Goal: Information Seeking & Learning: Learn about a topic

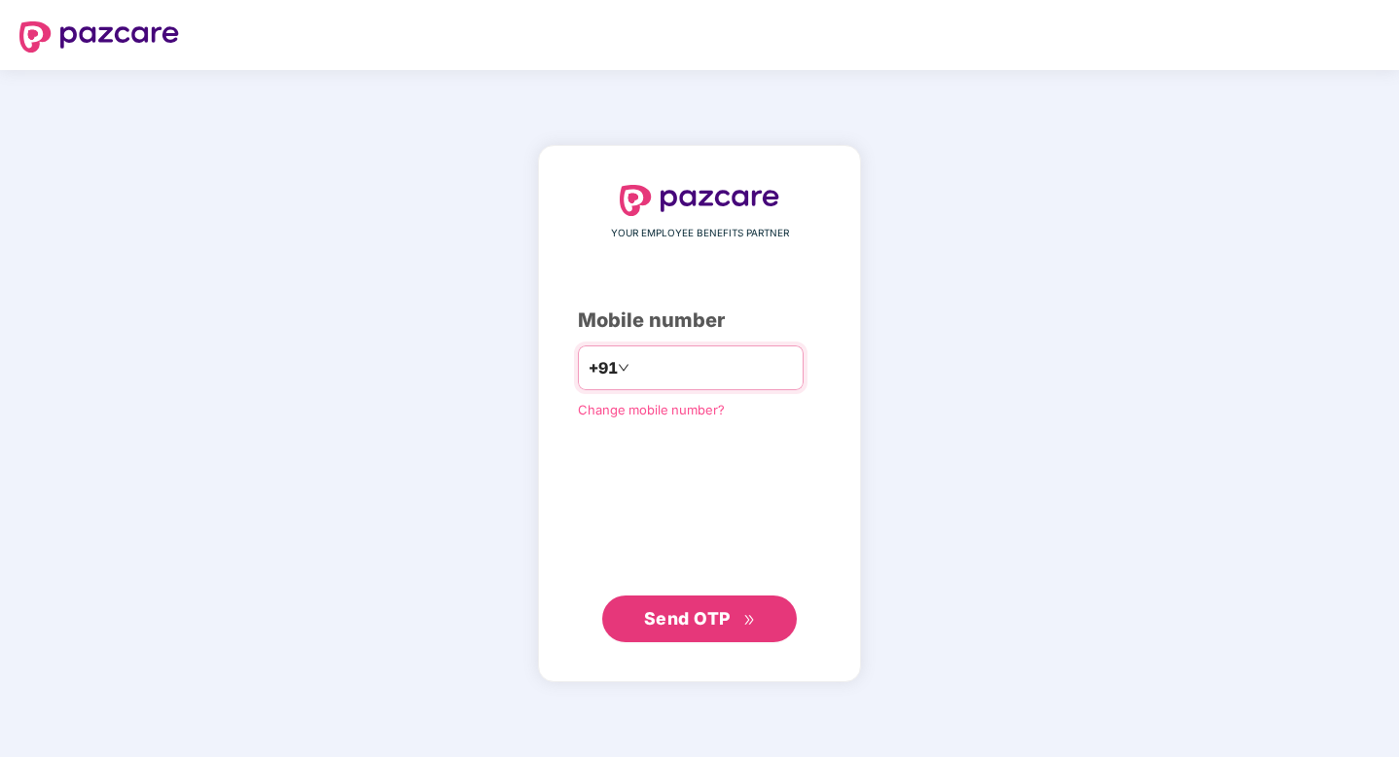
type input "**********"
click at [684, 634] on button "Send OTP" at bounding box center [699, 618] width 195 height 47
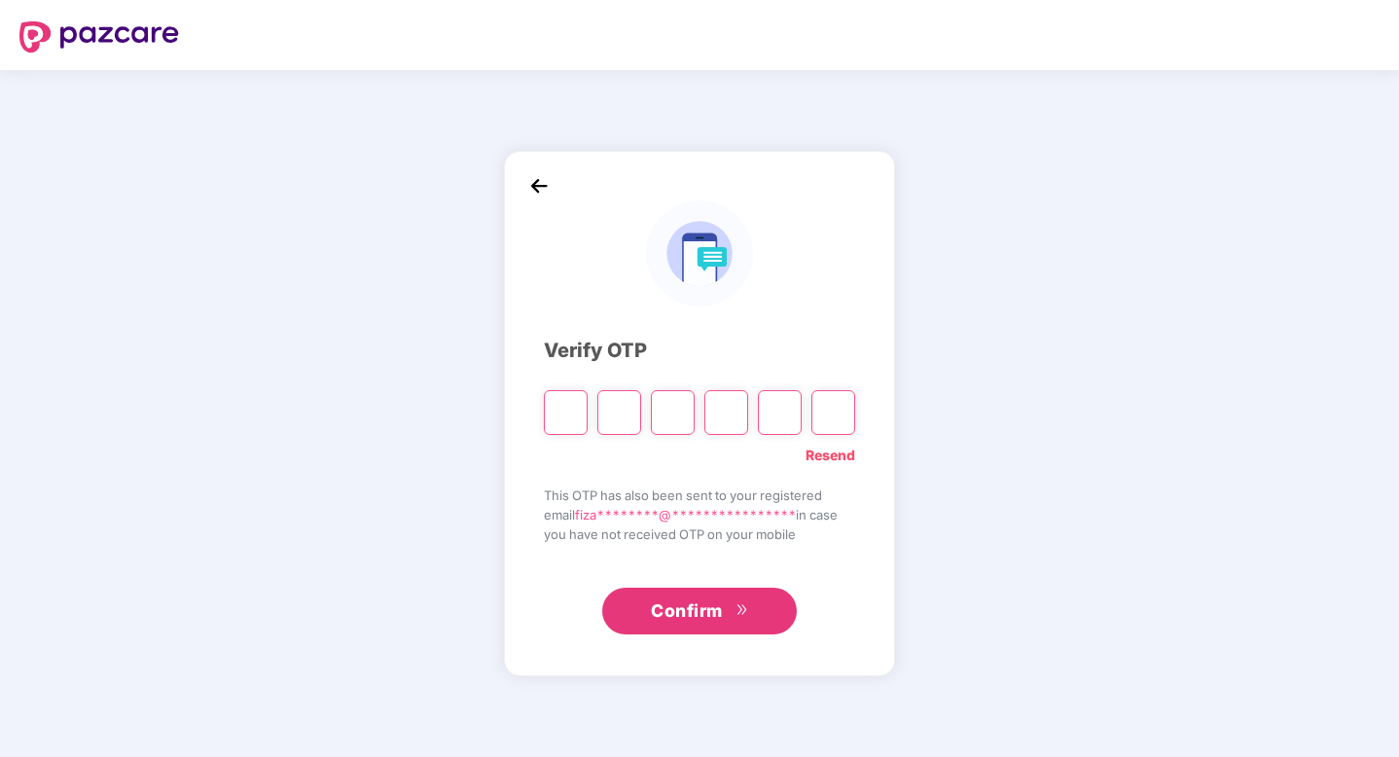
type input "*"
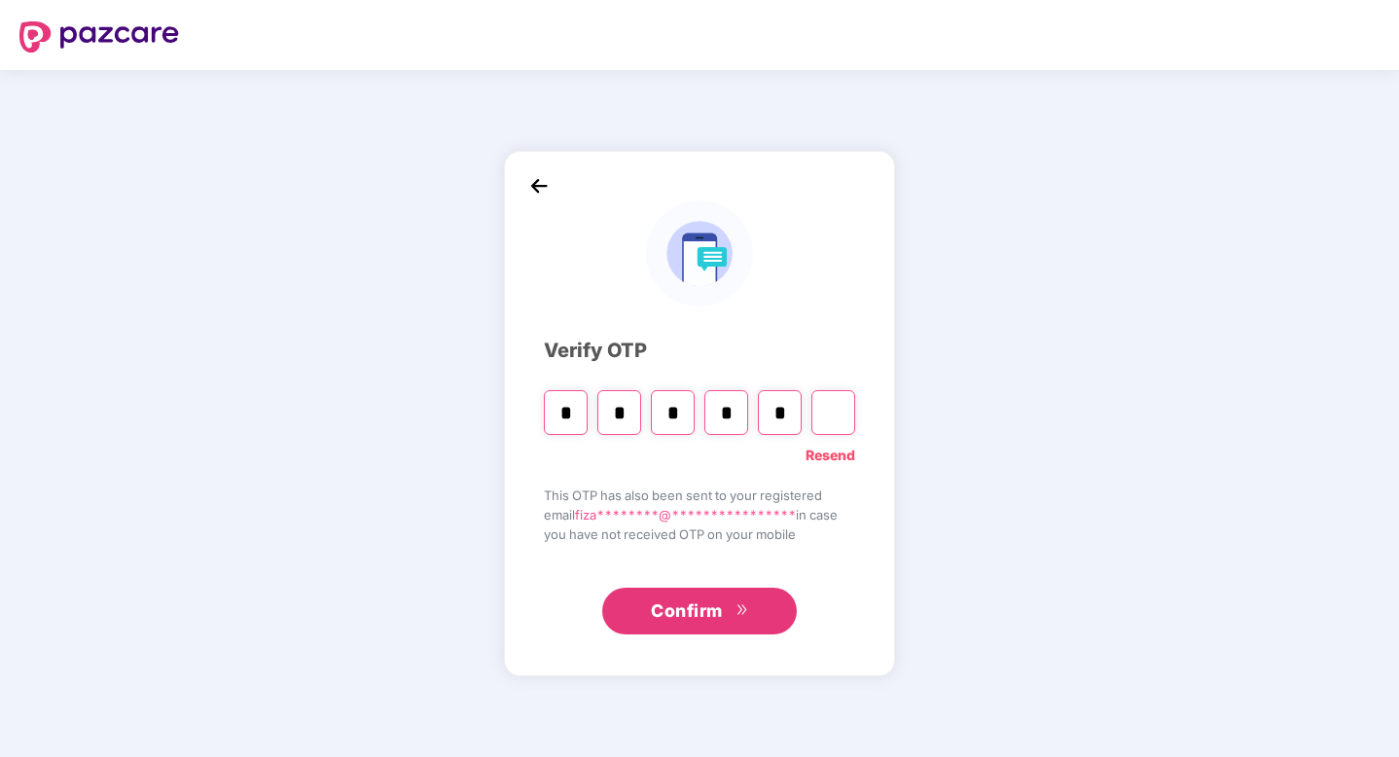
type input "*"
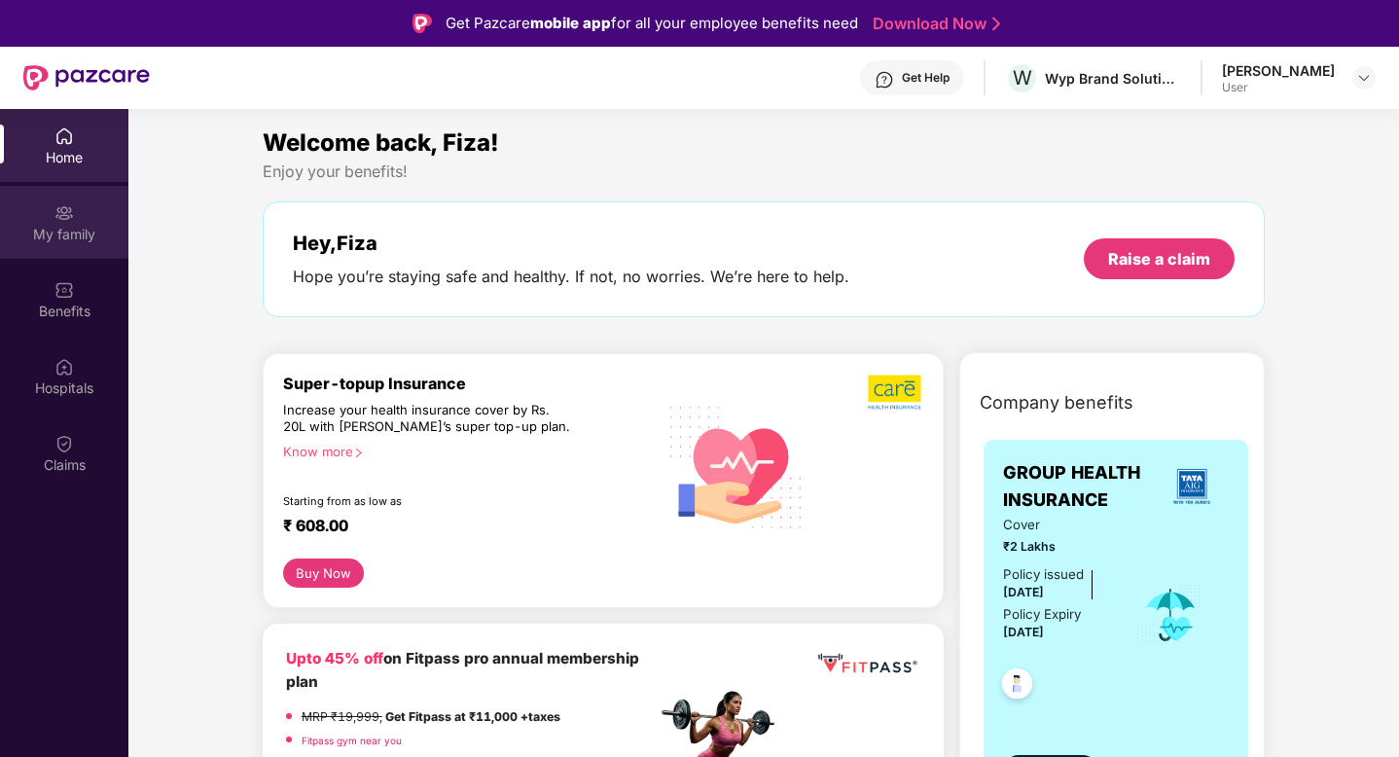
click at [91, 232] on div "My family" at bounding box center [64, 234] width 128 height 19
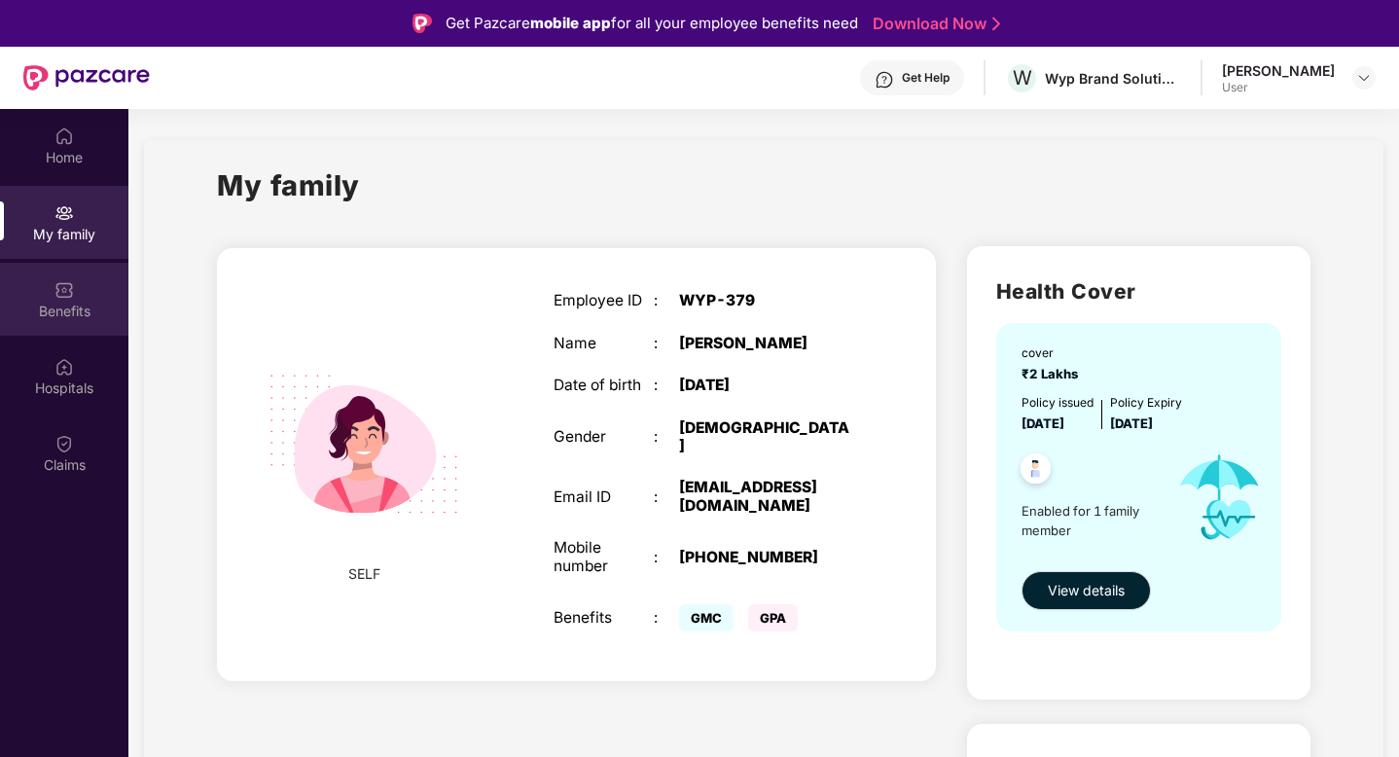
click at [56, 307] on div "Benefits" at bounding box center [64, 311] width 128 height 19
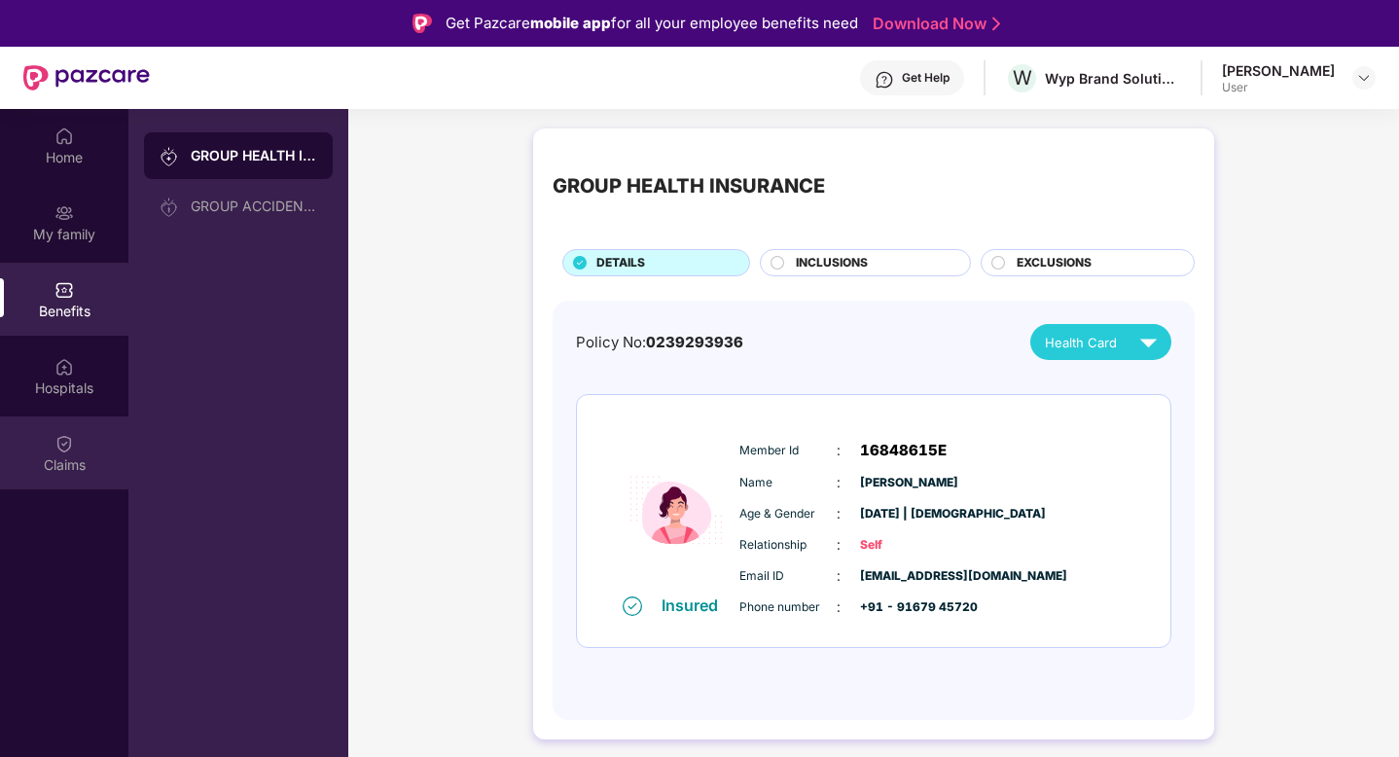
click at [64, 449] on img at bounding box center [63, 443] width 19 height 19
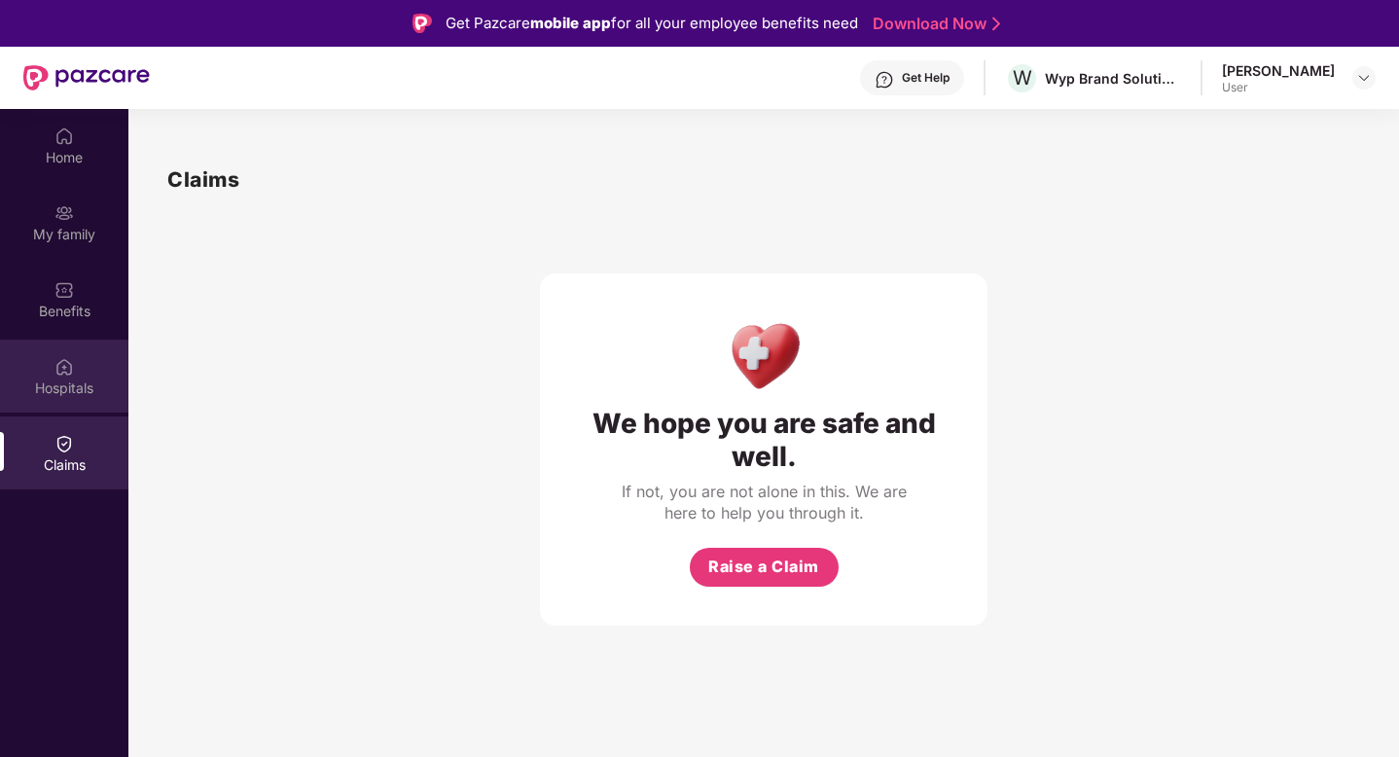
click at [60, 410] on div "Hospitals" at bounding box center [64, 375] width 128 height 73
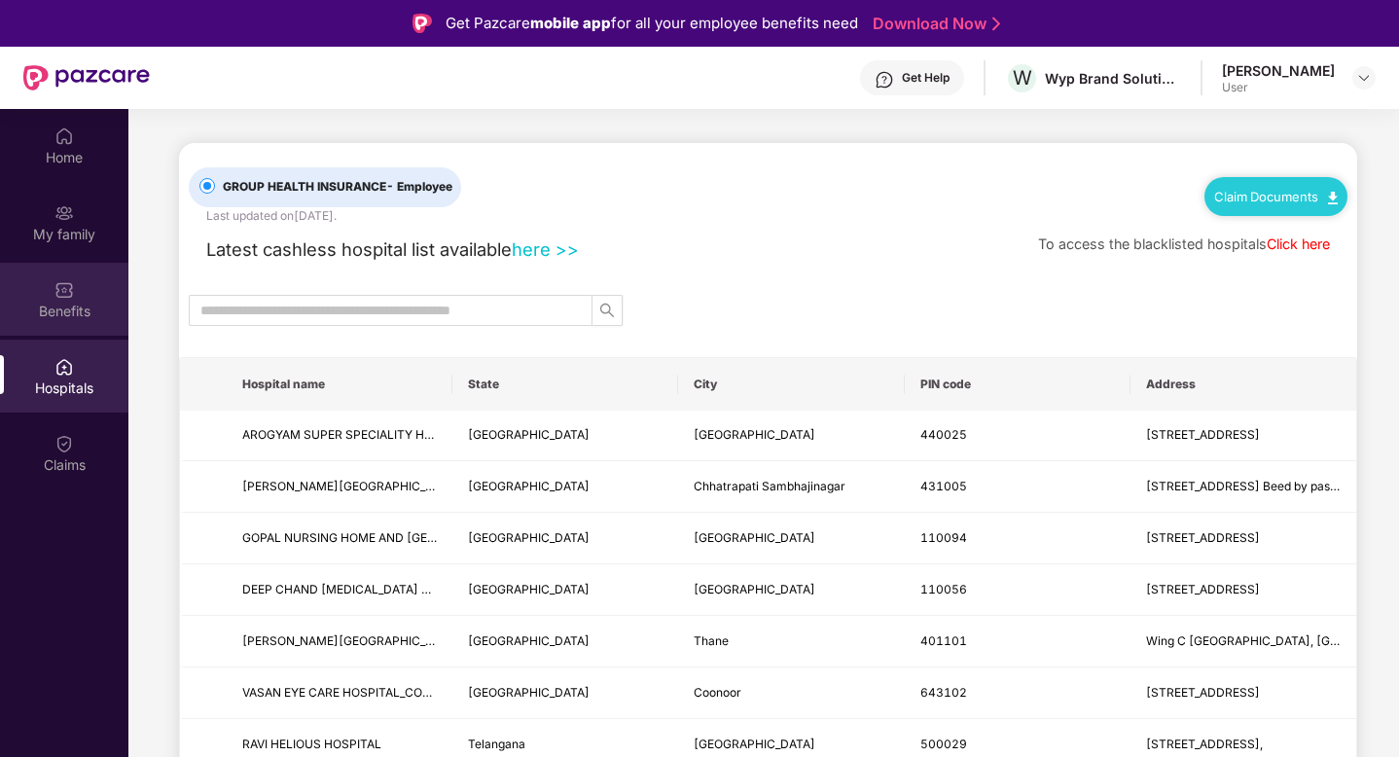
click at [76, 310] on div "Benefits" at bounding box center [64, 311] width 128 height 19
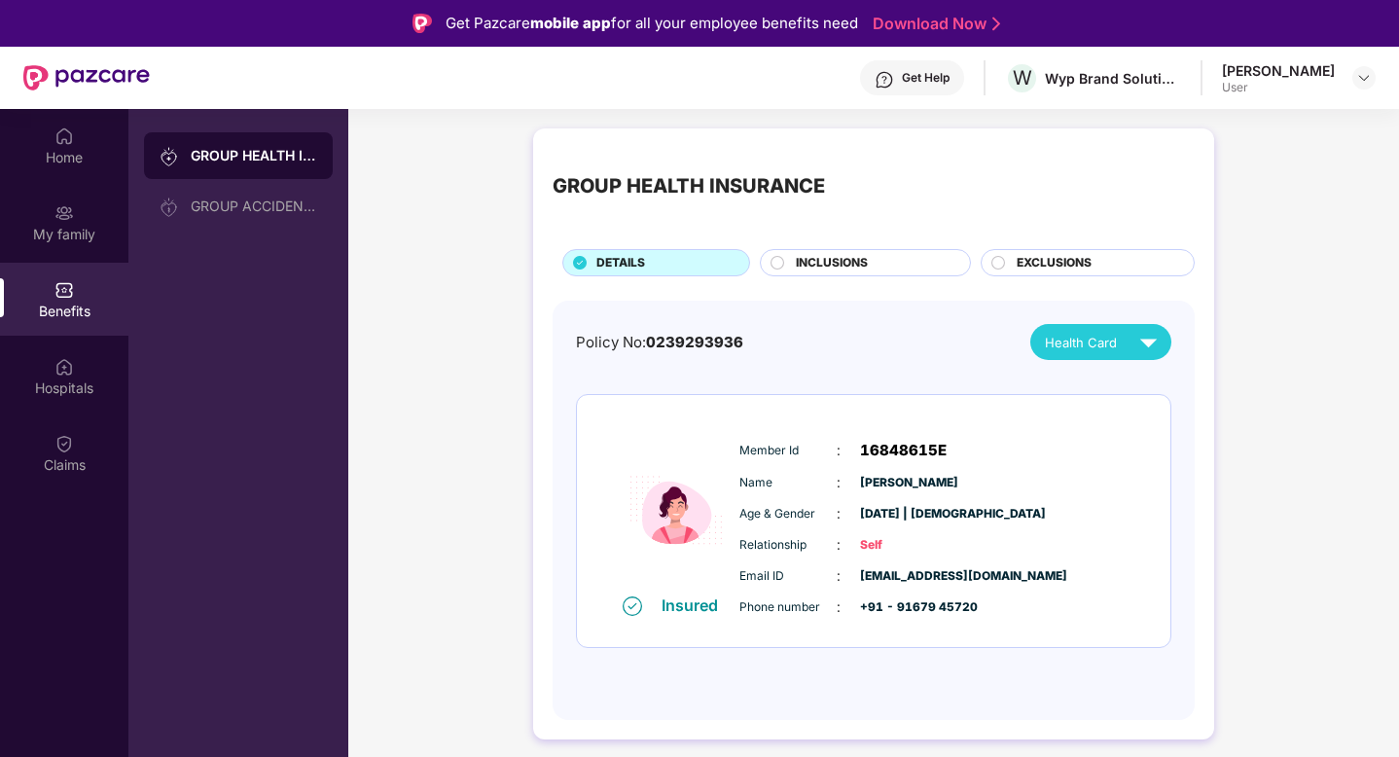
click at [1087, 256] on span "EXCLUSIONS" at bounding box center [1054, 263] width 75 height 18
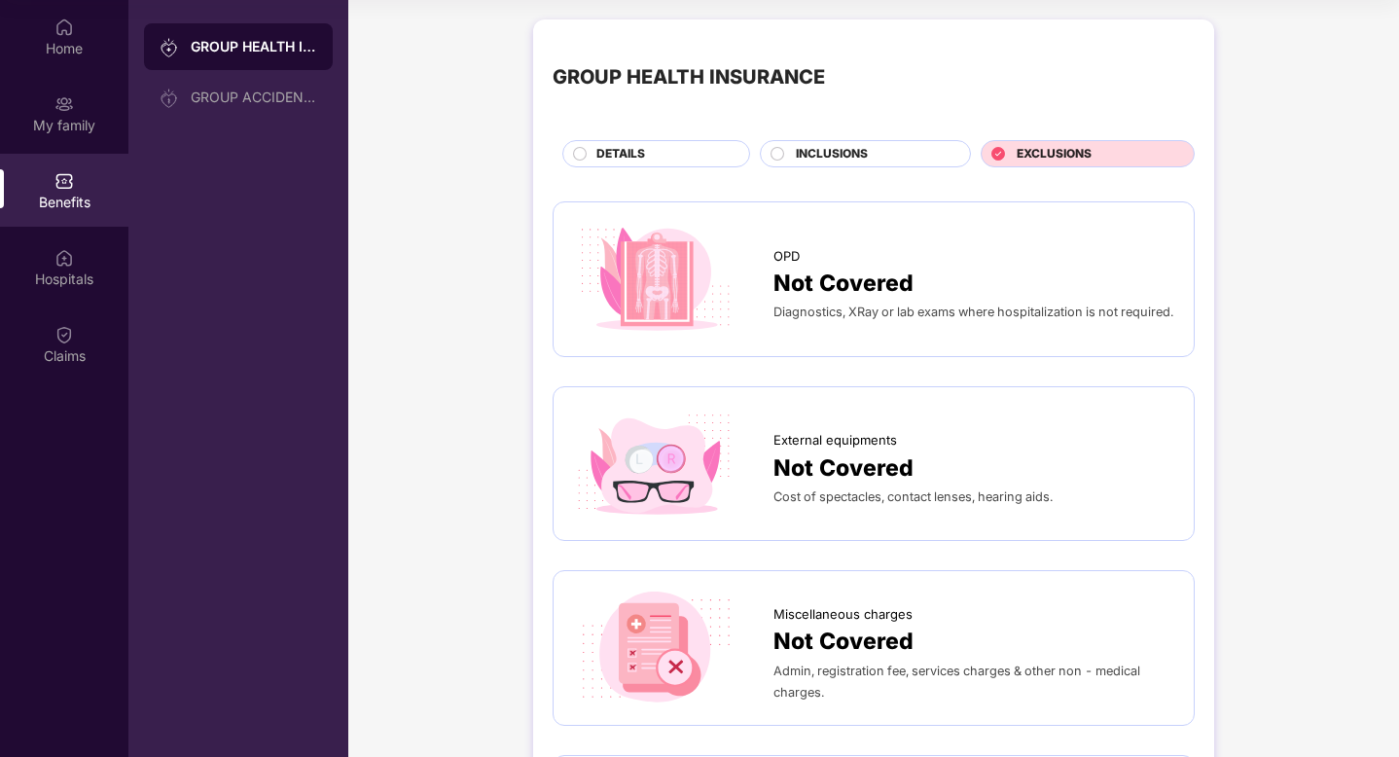
click at [853, 150] on span "INCLUSIONS" at bounding box center [832, 154] width 72 height 18
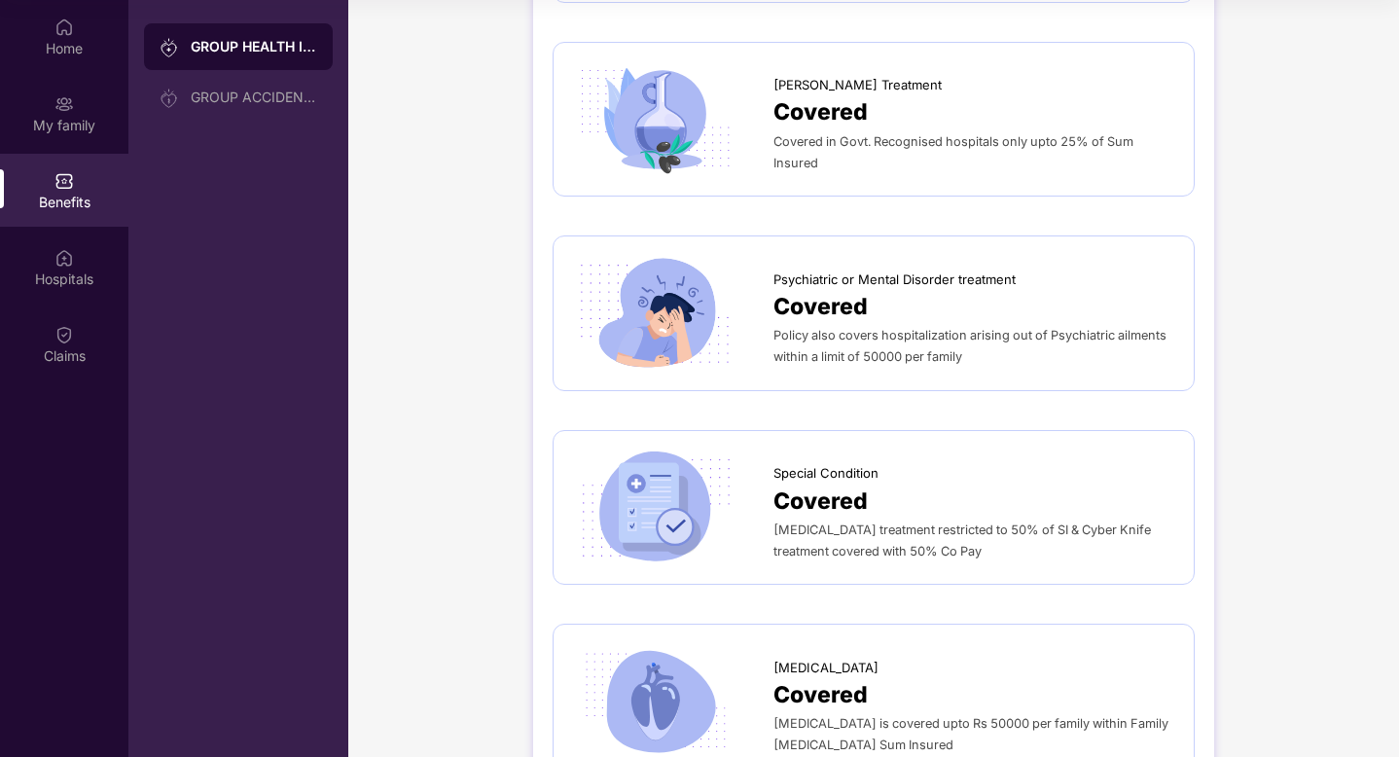
scroll to position [2013, 0]
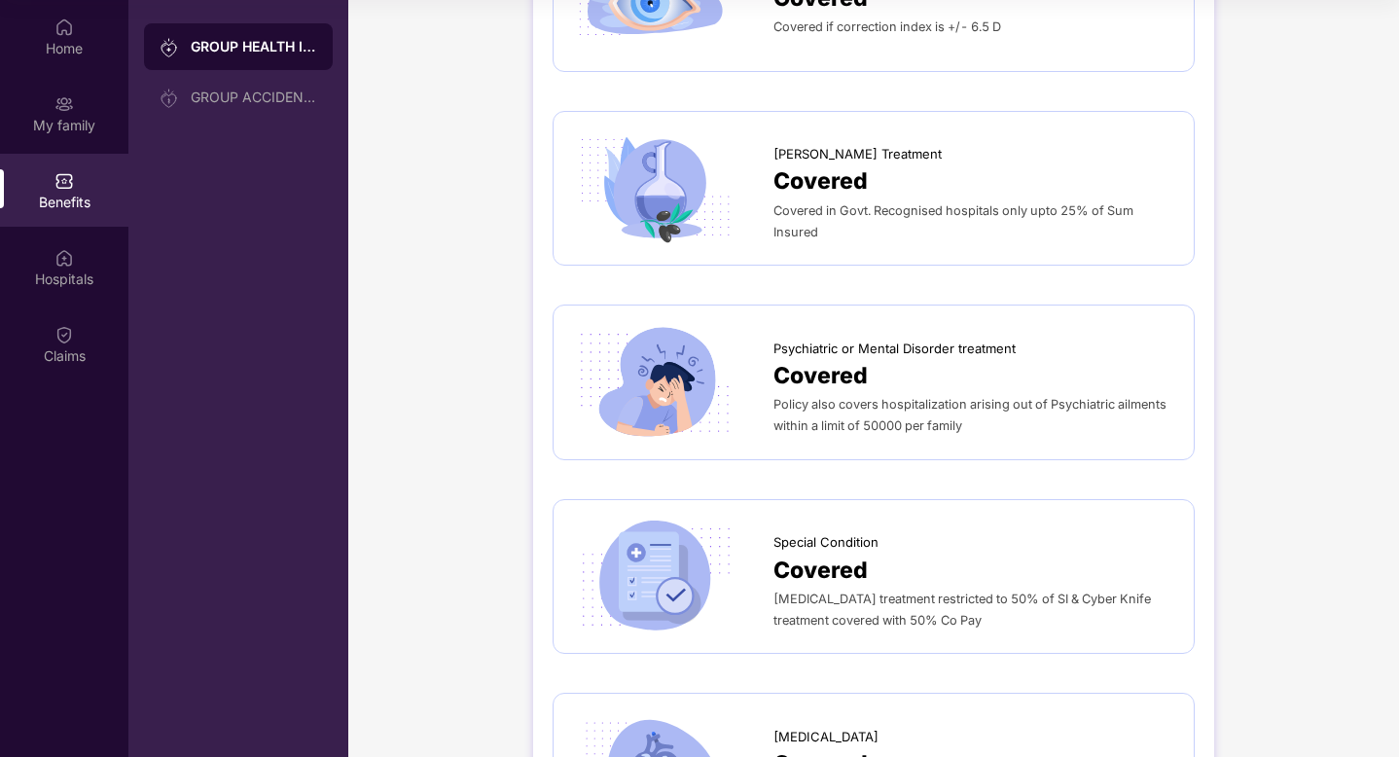
click at [848, 411] on div "Policy also covers hospitalization arising out of Psychiatric ailments within a…" at bounding box center [973, 414] width 401 height 43
click at [822, 358] on span "Covered" at bounding box center [820, 375] width 94 height 35
click at [833, 339] on span "Psychiatric or Mental Disorder treatment" at bounding box center [894, 348] width 242 height 19
click at [638, 391] on img at bounding box center [655, 382] width 164 height 115
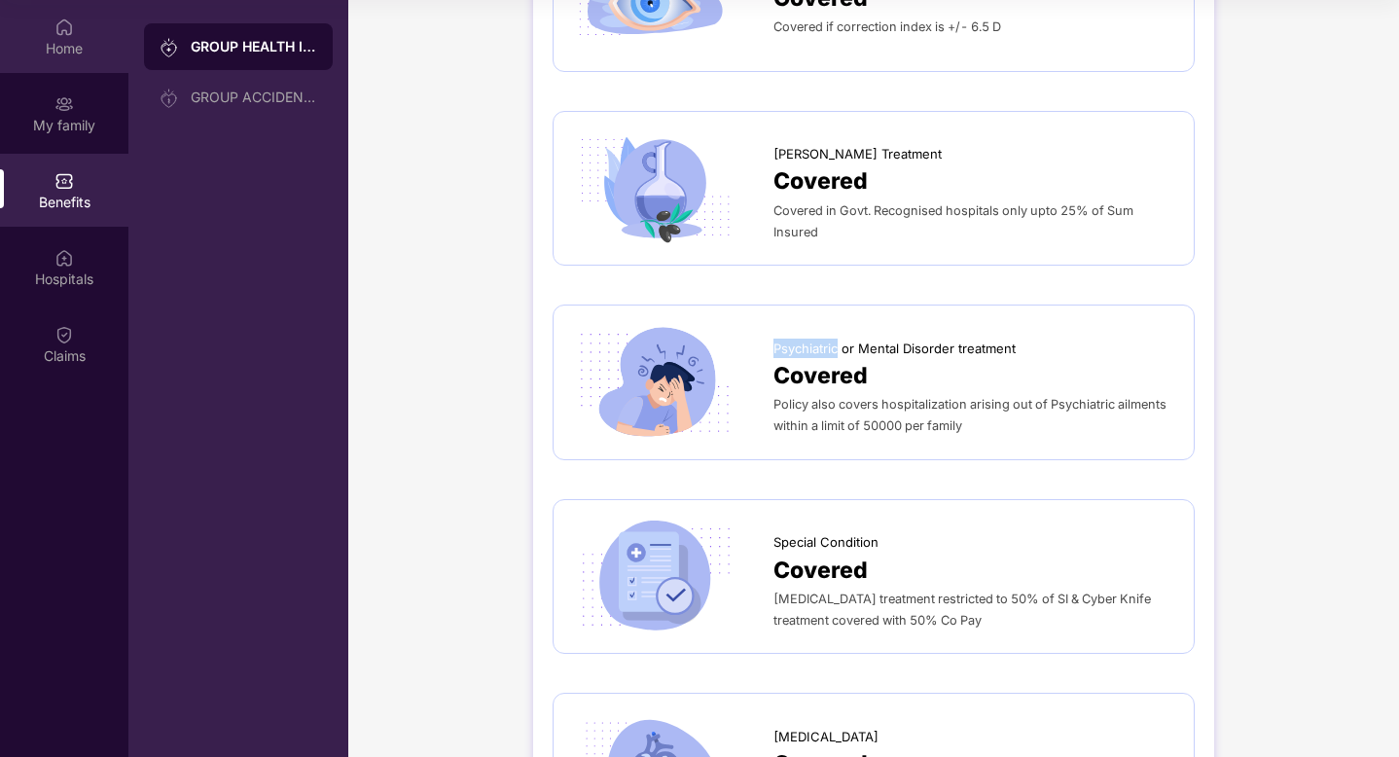
click at [56, 21] on img at bounding box center [63, 27] width 19 height 19
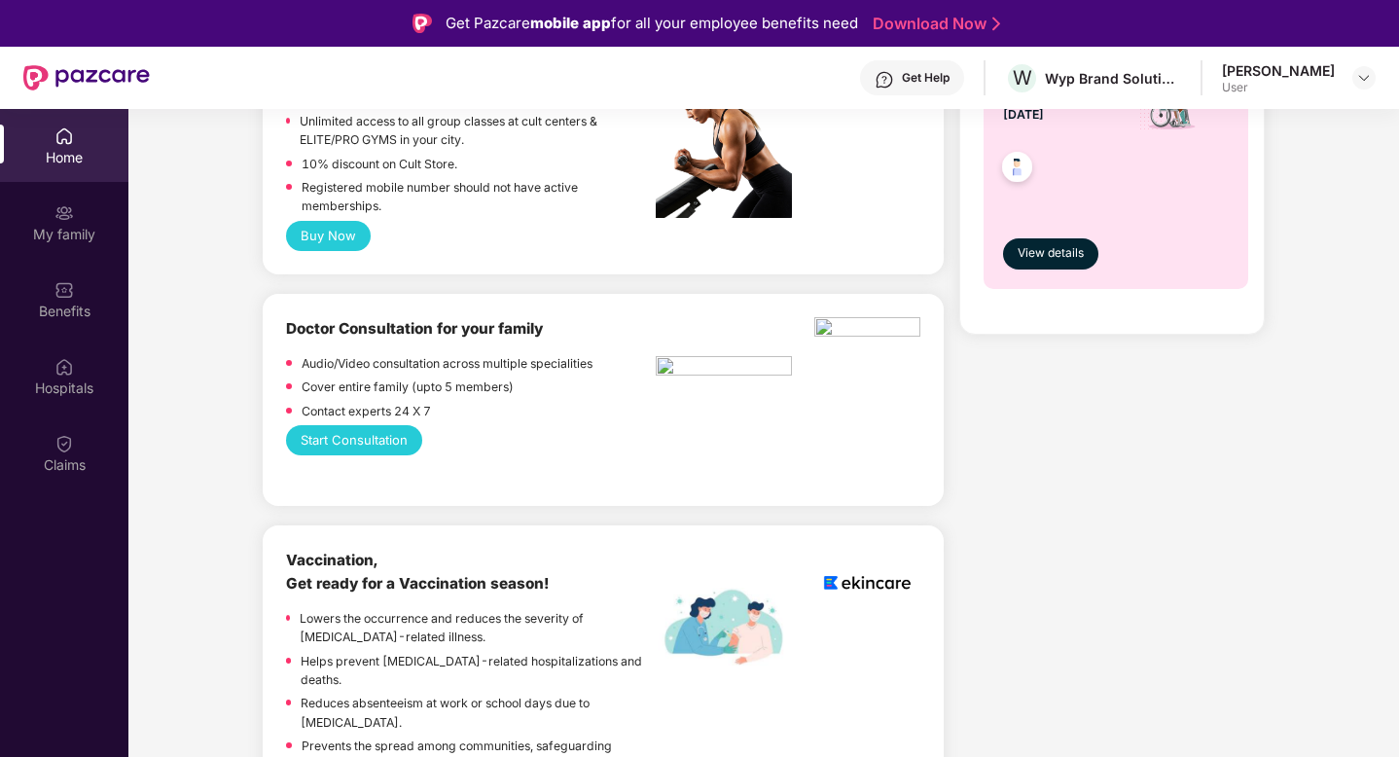
scroll to position [0, 0]
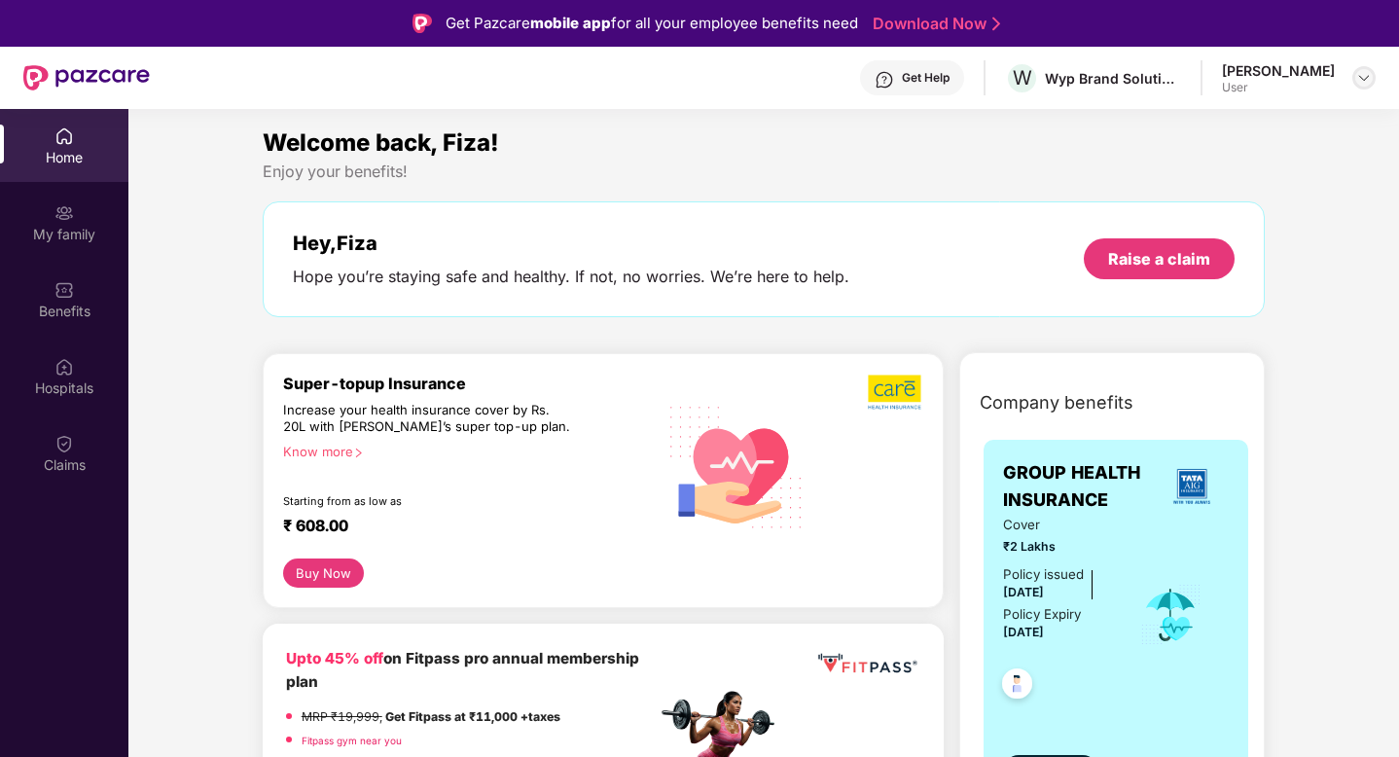
click at [1369, 79] on img at bounding box center [1364, 78] width 16 height 16
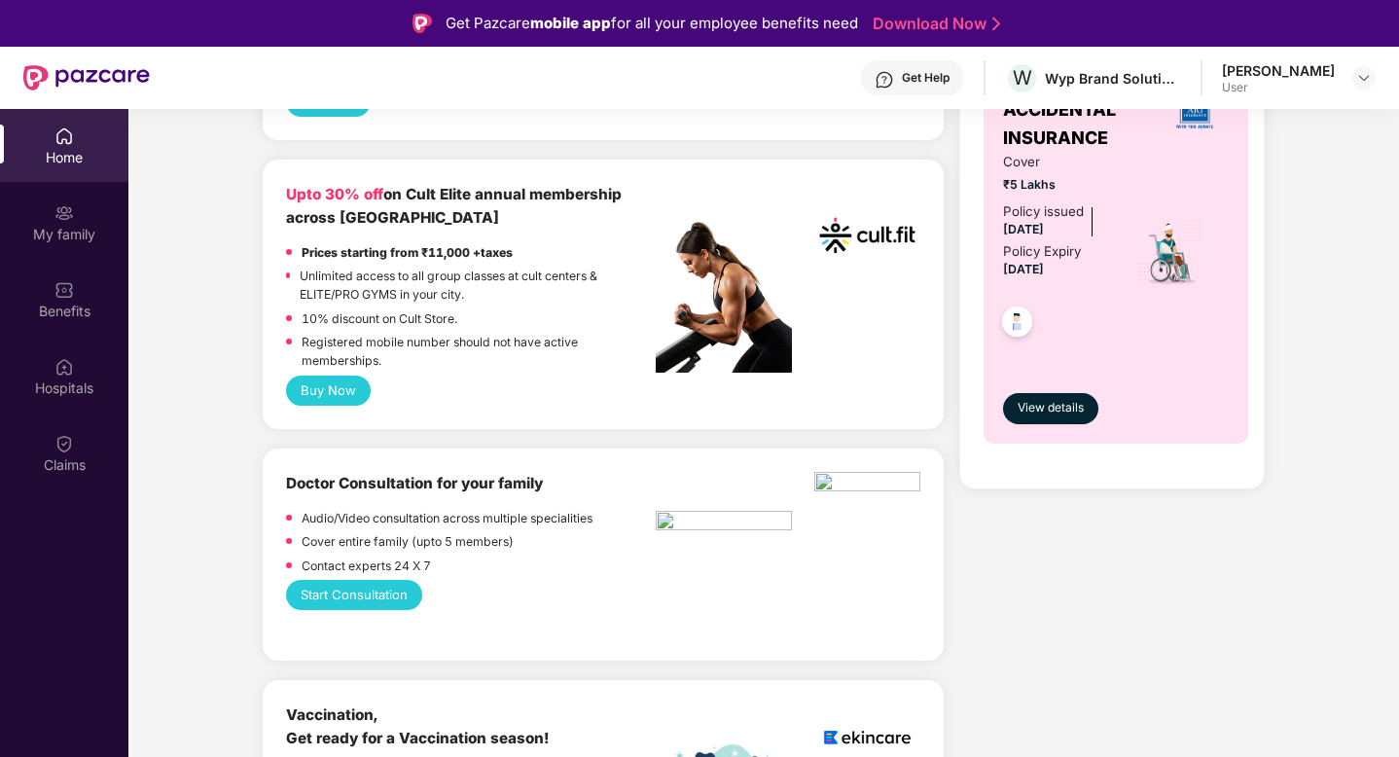
scroll to position [770, 0]
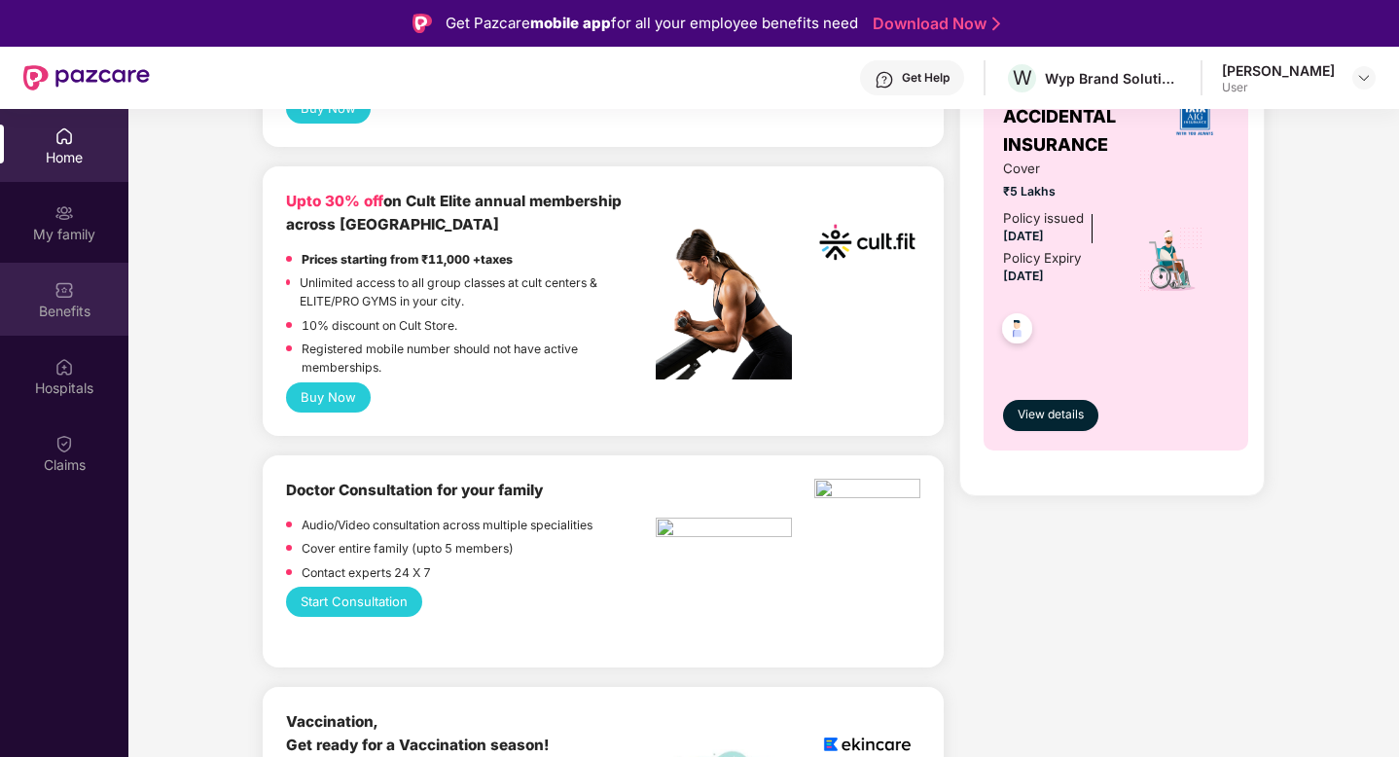
click at [71, 302] on div "Benefits" at bounding box center [64, 311] width 128 height 19
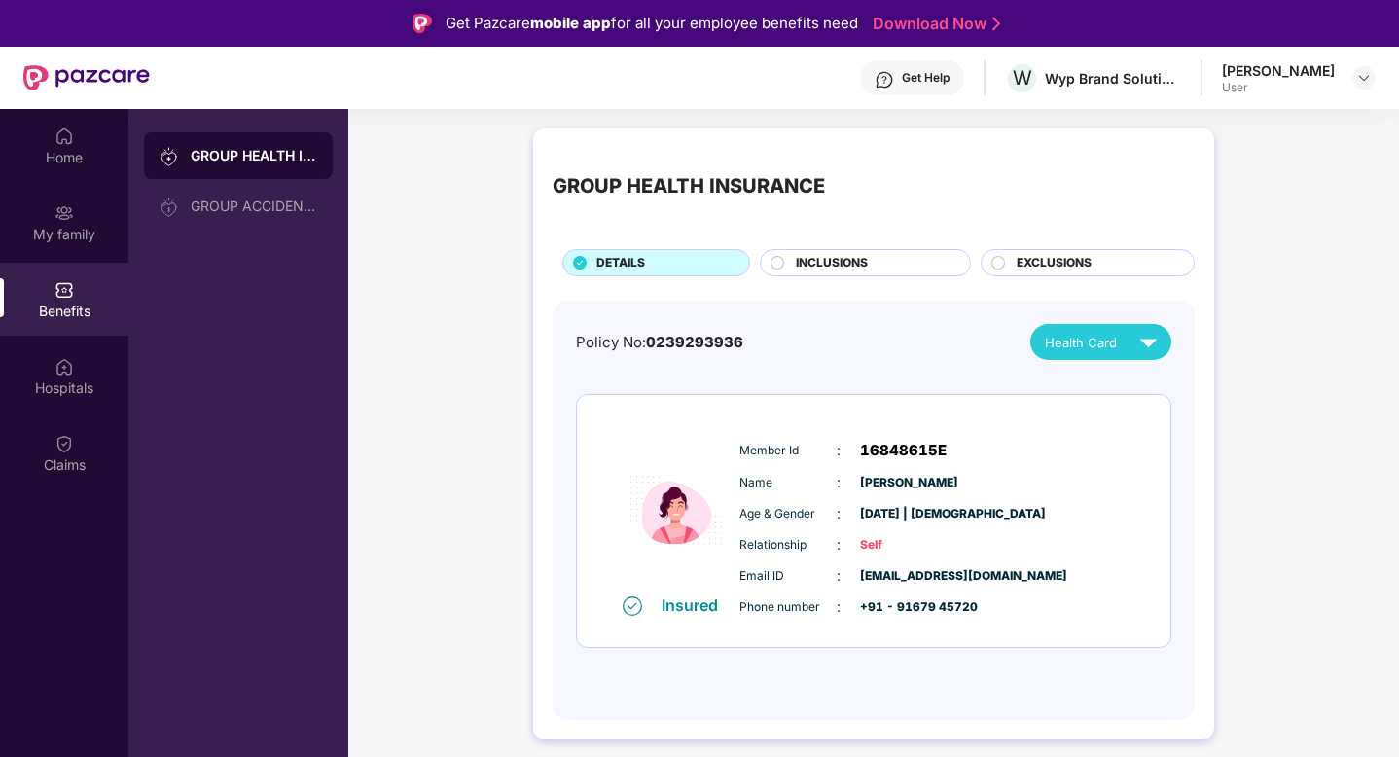
click at [844, 267] on span "INCLUSIONS" at bounding box center [832, 263] width 72 height 18
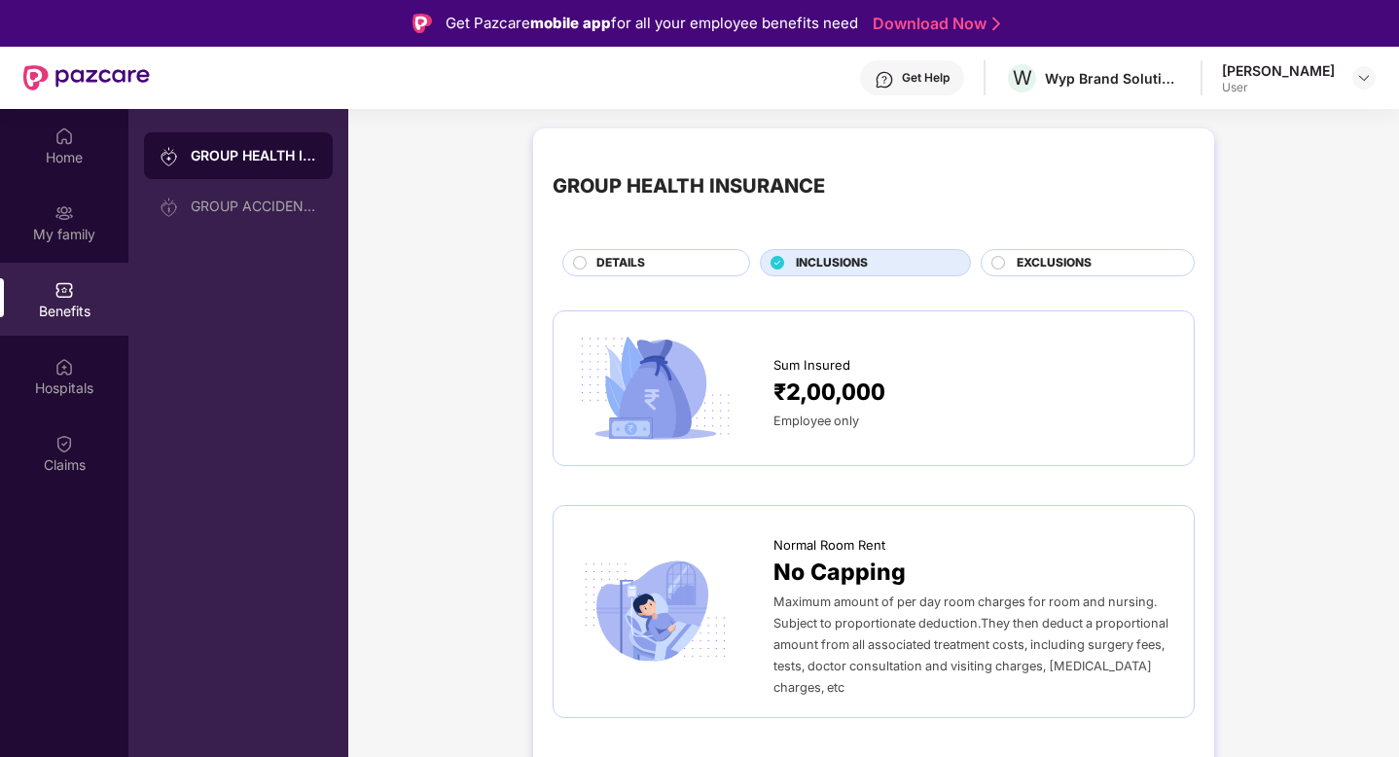
click at [682, 267] on div "DETAILS" at bounding box center [663, 264] width 153 height 21
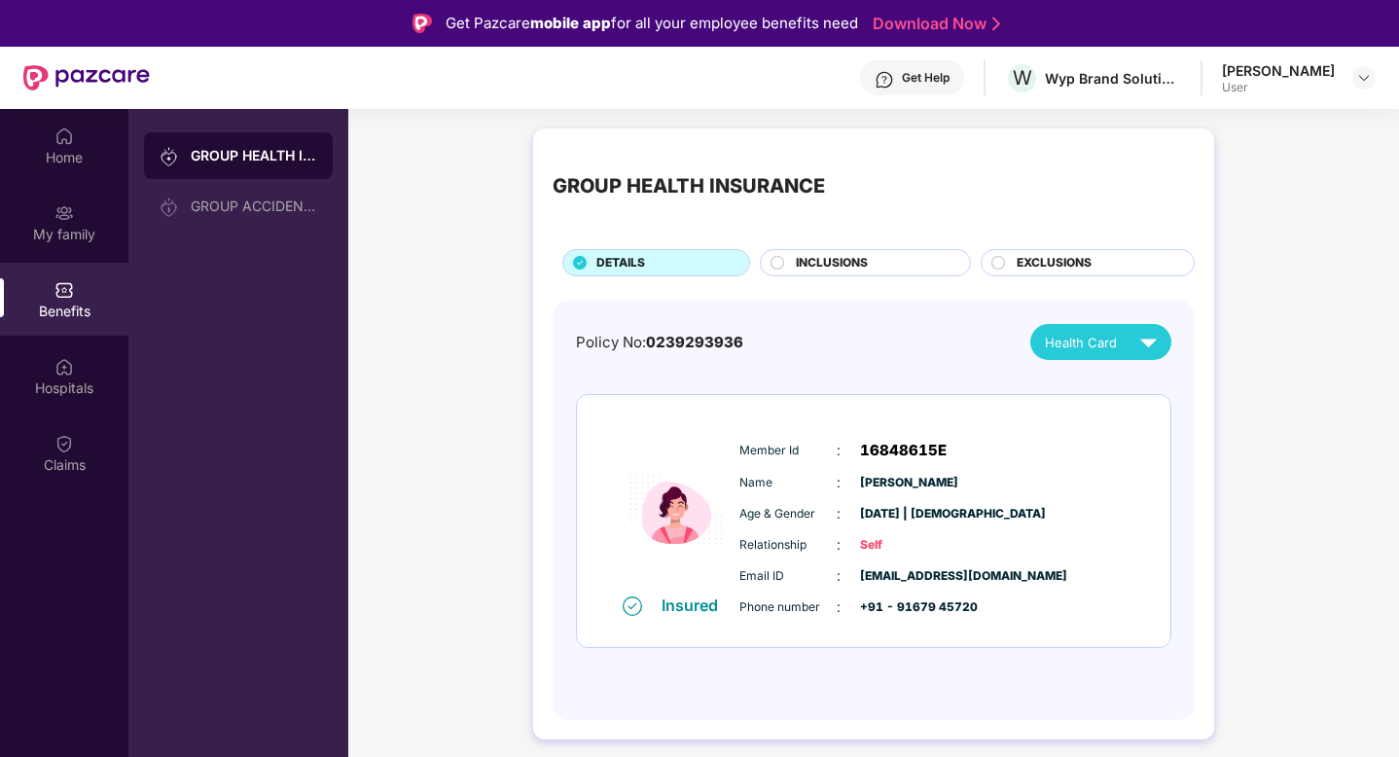
scroll to position [109, 0]
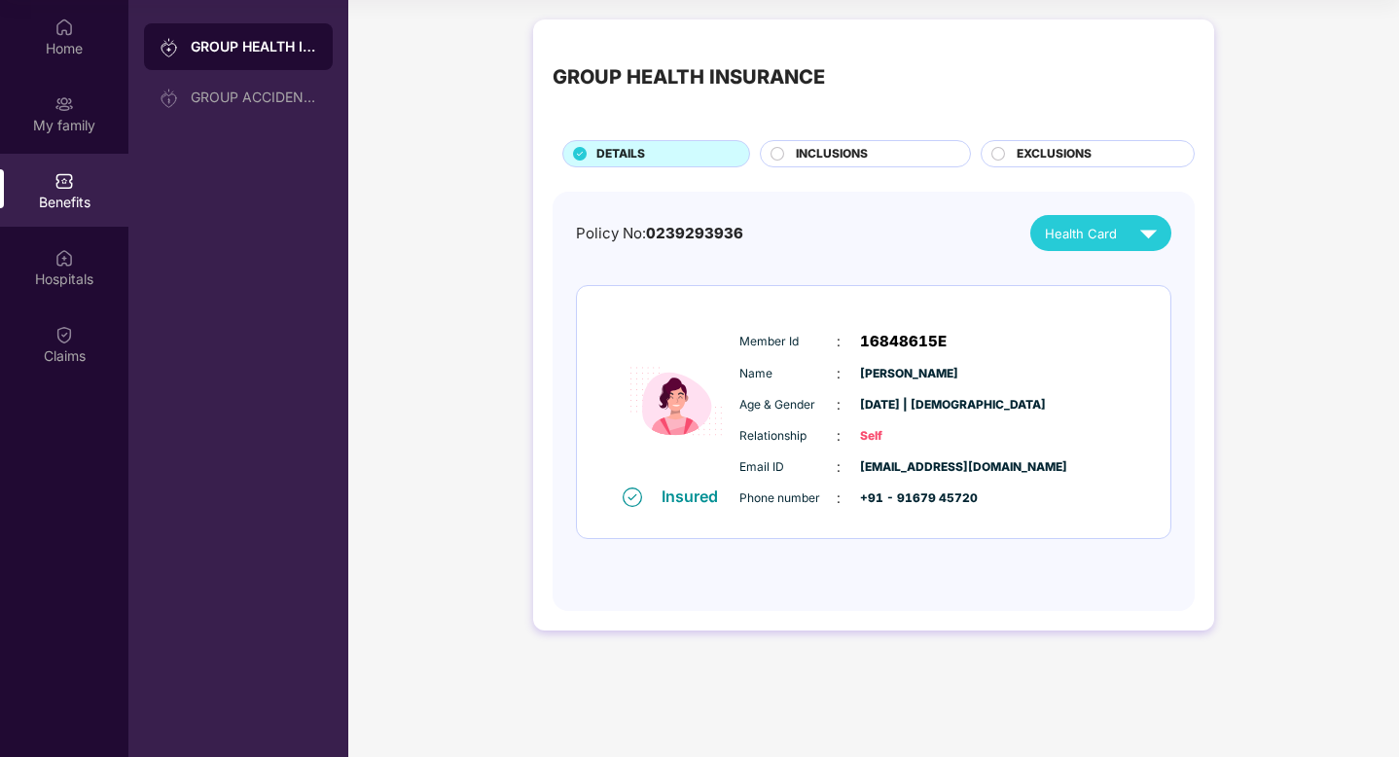
click at [813, 156] on span "INCLUSIONS" at bounding box center [832, 154] width 72 height 18
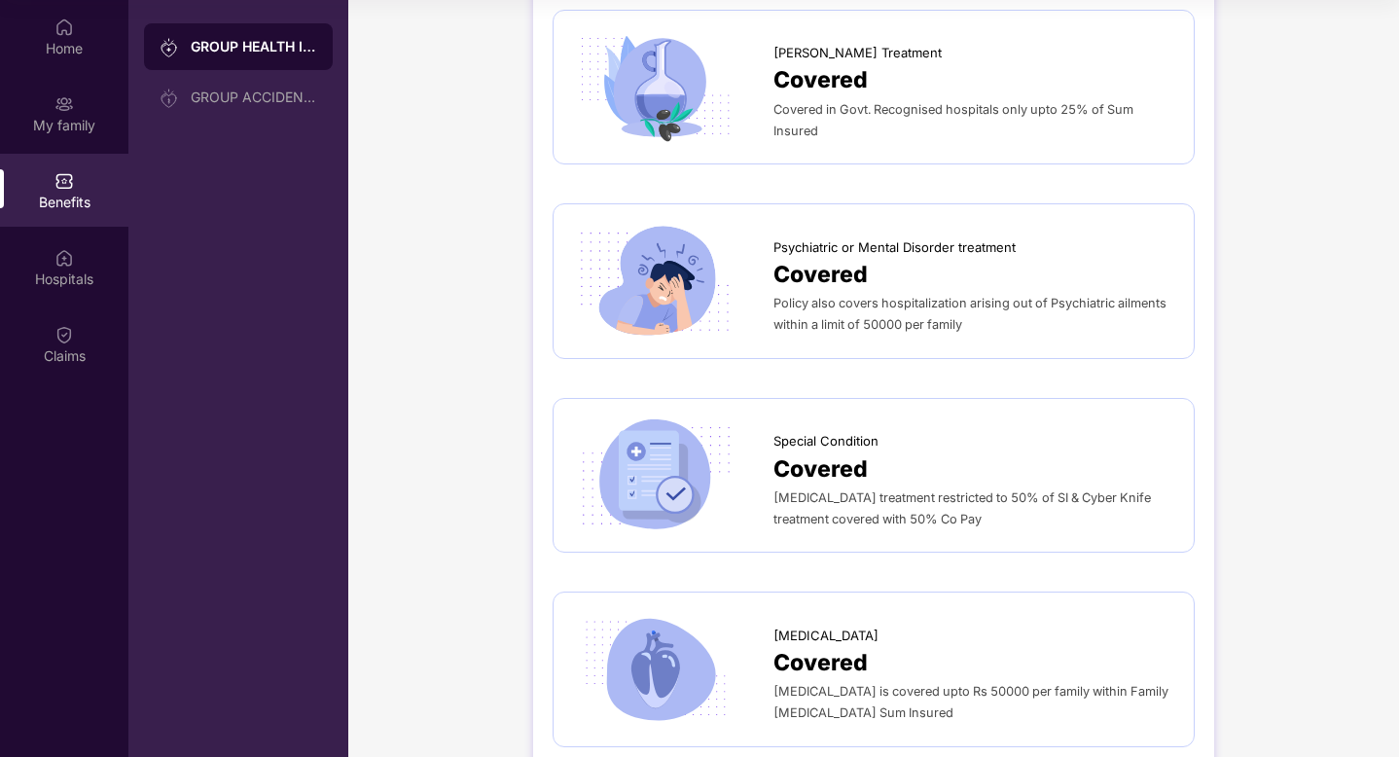
scroll to position [1914, 0]
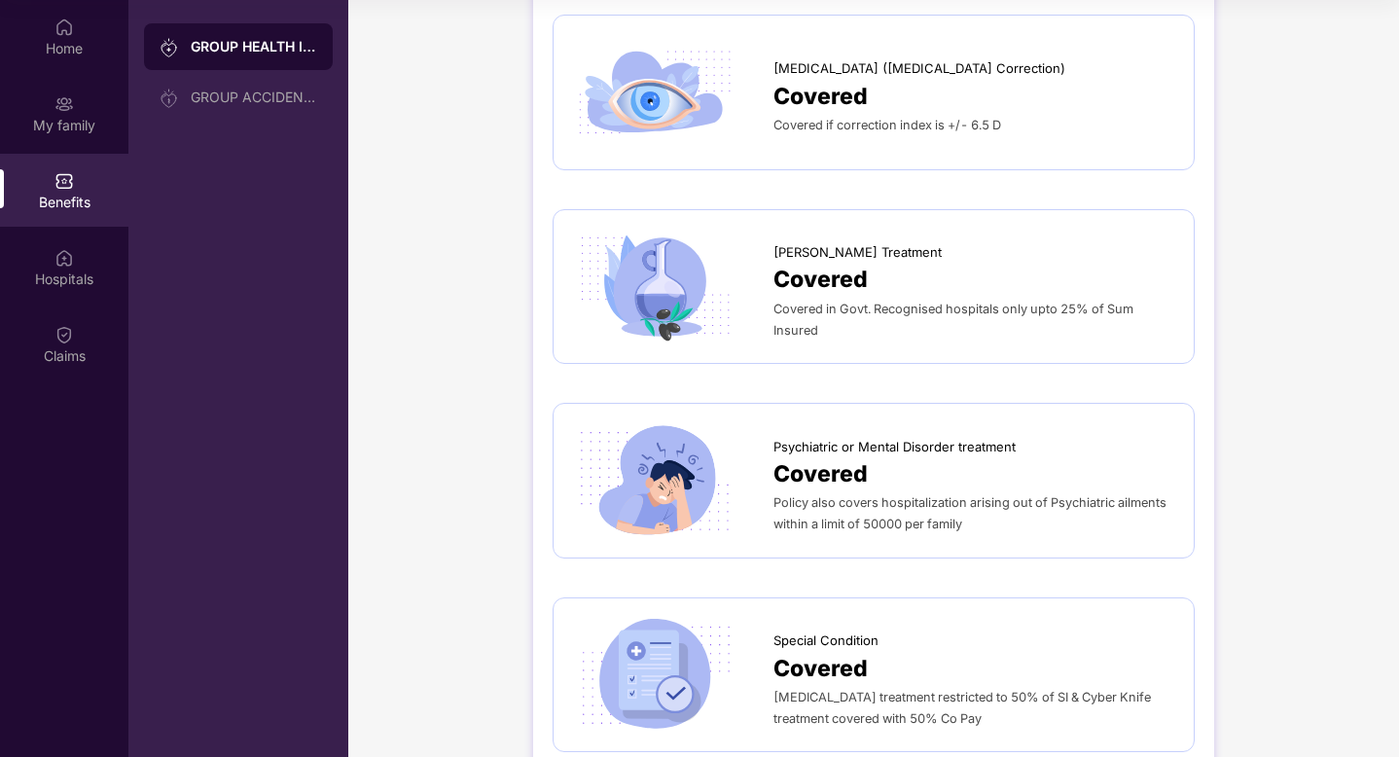
click at [887, 437] on span "Psychiatric or Mental Disorder treatment" at bounding box center [894, 446] width 242 height 19
click at [808, 491] on div "Policy also covers hospitalization arising out of Psychiatric ailments within a…" at bounding box center [973, 512] width 401 height 43
click at [1020, 511] on div "Policy also covers hospitalization arising out of Psychiatric ailments within a…" at bounding box center [973, 512] width 401 height 43
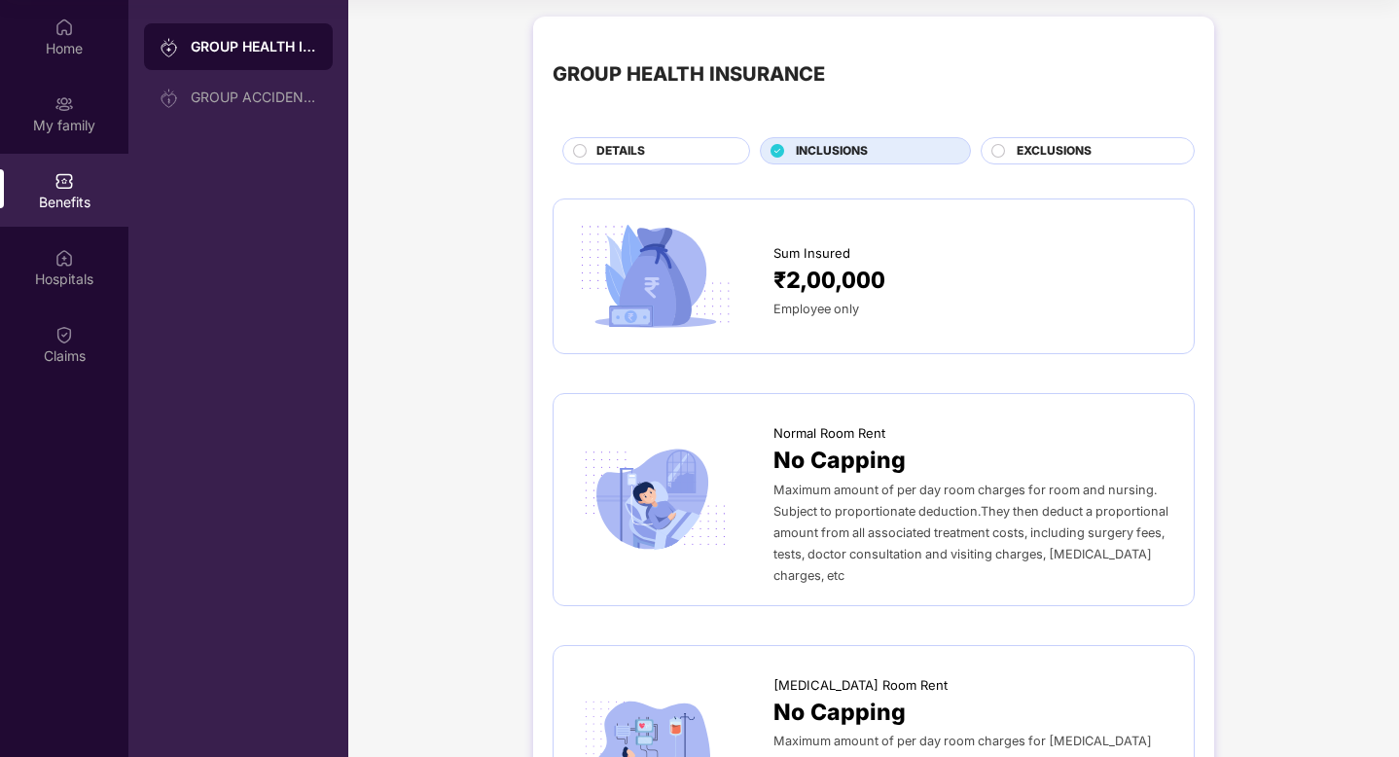
scroll to position [0, 0]
